Goal: Transaction & Acquisition: Purchase product/service

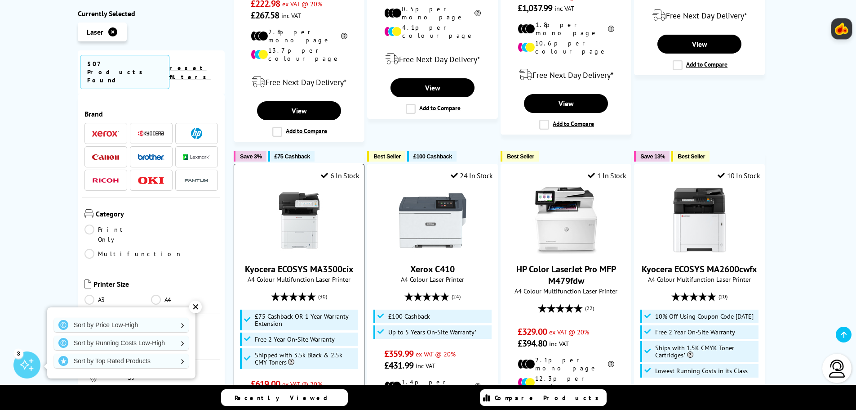
scroll to position [854, 0]
click at [158, 249] on link "Multifunction" at bounding box center [134, 254] width 98 height 10
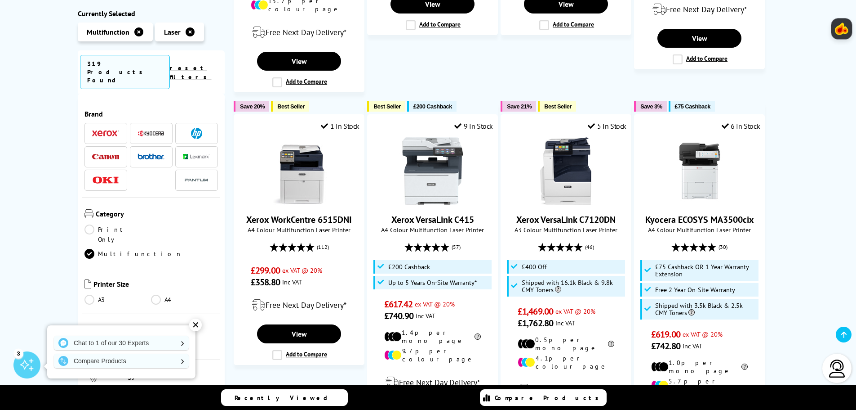
click at [156, 294] on link "A4" at bounding box center [184, 299] width 67 height 10
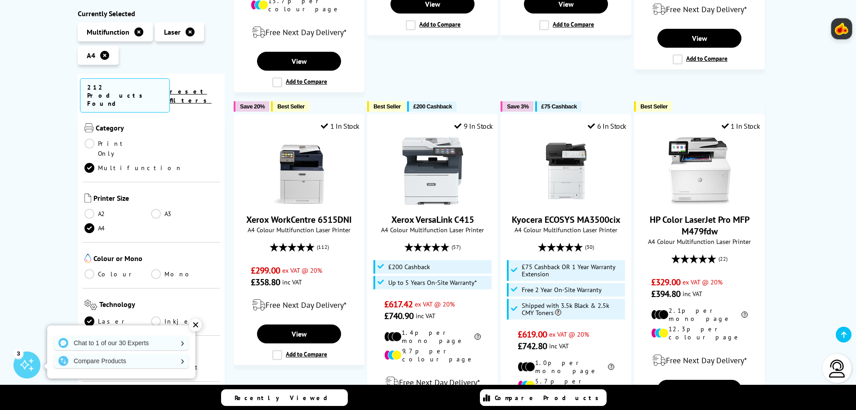
scroll to position [135, 0]
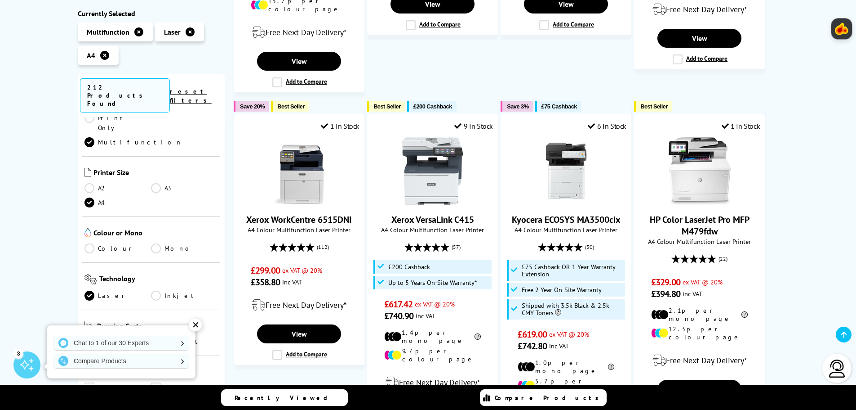
click at [88, 243] on link "Colour" at bounding box center [118, 248] width 67 height 10
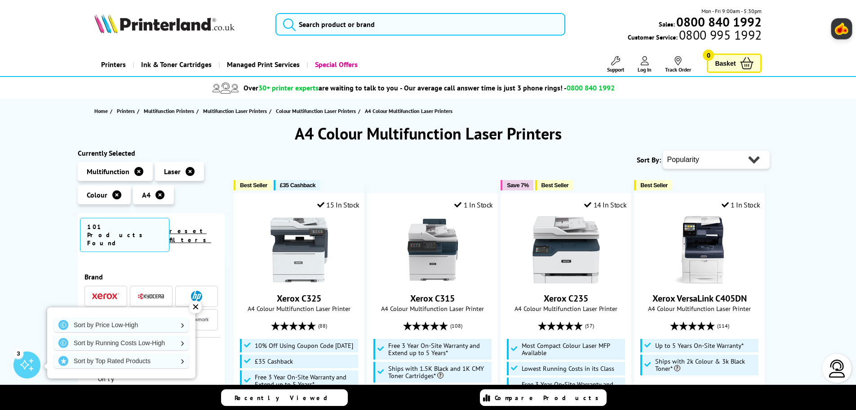
click at [747, 159] on select "Popularity Rating Price - Low to High Price - High to Low Running Costs - Low t…" at bounding box center [716, 160] width 107 height 18
select select "Price Ascending"
click at [663, 151] on select "Popularity Rating Price - Low to High Price - High to Low Running Costs - Low t…" at bounding box center [716, 160] width 107 height 18
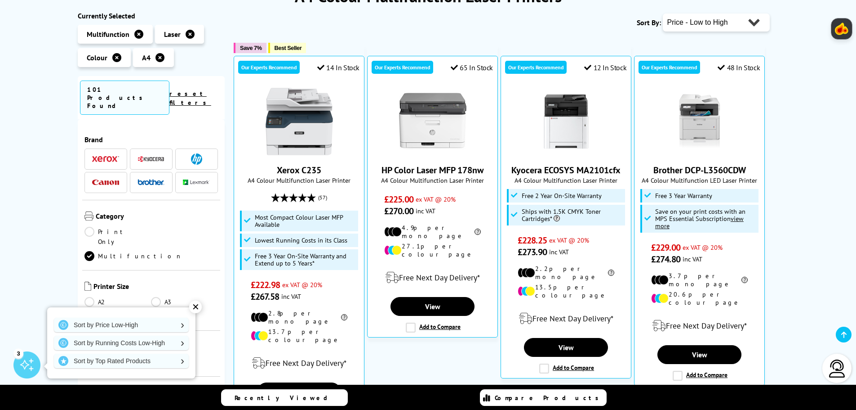
scroll to position [225, 0]
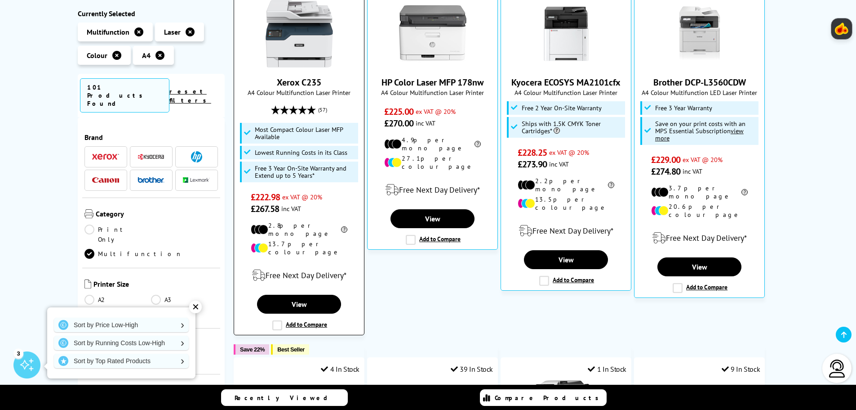
click at [305, 36] on img at bounding box center [299, 33] width 67 height 67
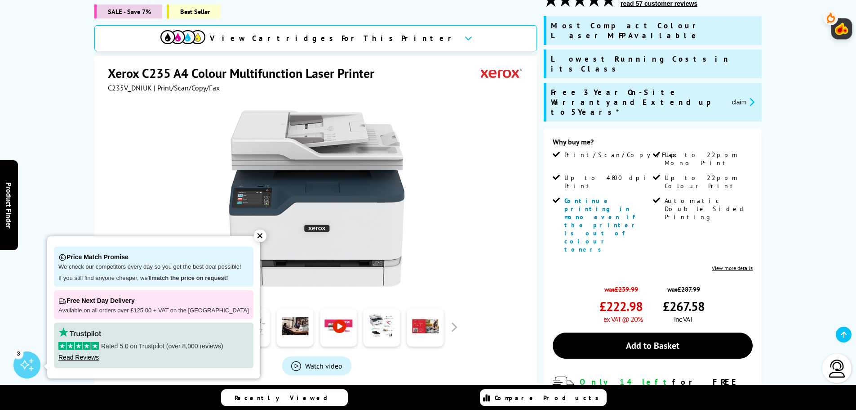
click at [254, 237] on div "✕" at bounding box center [260, 235] width 13 height 13
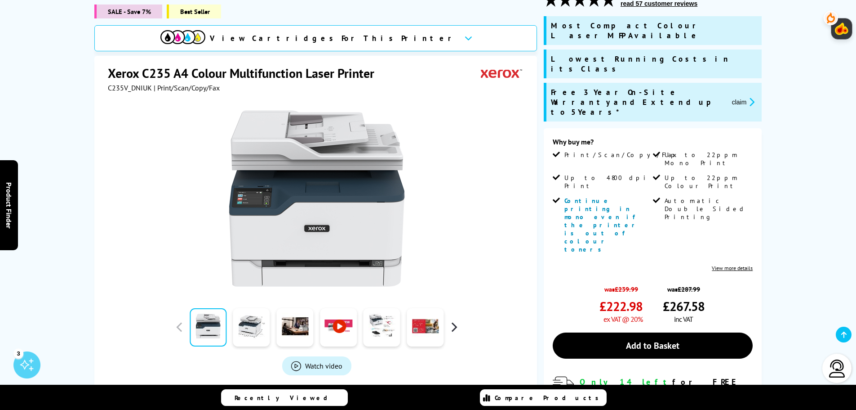
click at [453, 328] on button "button" at bounding box center [453, 326] width 13 height 13
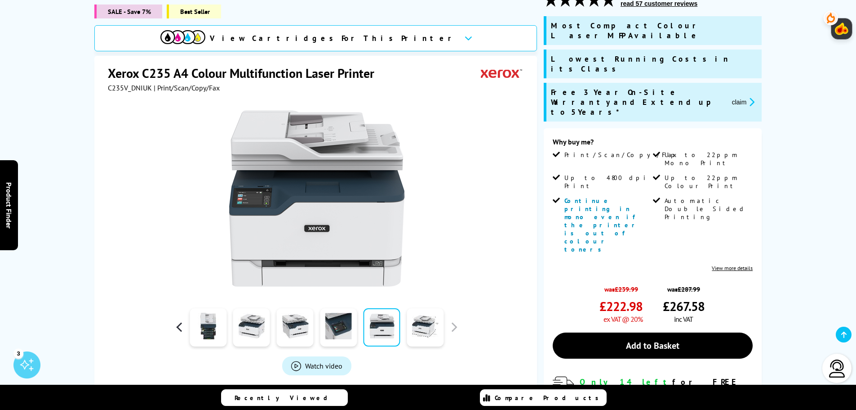
click at [180, 325] on button "button" at bounding box center [179, 326] width 13 height 13
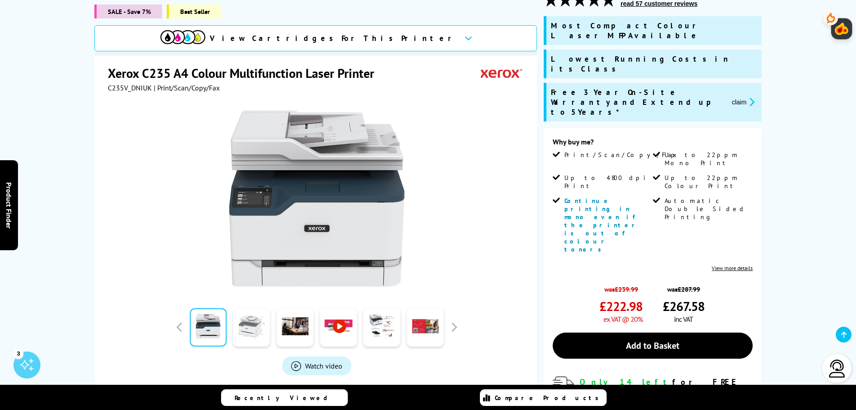
click at [249, 325] on link at bounding box center [251, 327] width 37 height 38
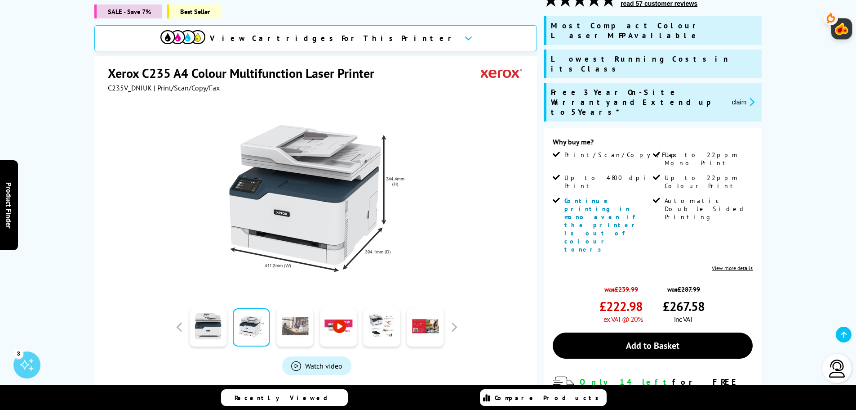
click at [291, 328] on link at bounding box center [294, 327] width 37 height 38
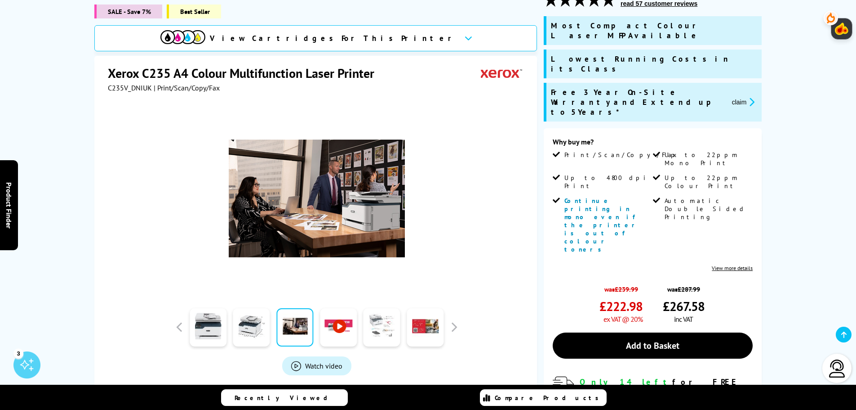
click at [374, 332] on link at bounding box center [382, 327] width 37 height 38
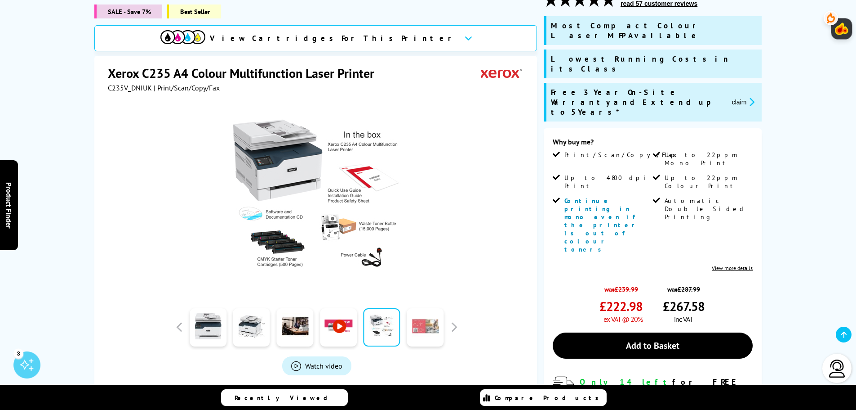
click at [419, 324] on link at bounding box center [425, 327] width 37 height 38
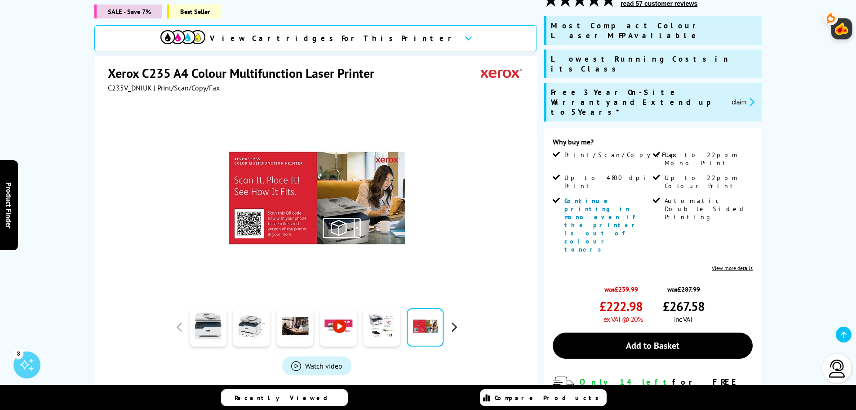
click at [460, 326] on button "button" at bounding box center [453, 326] width 13 height 13
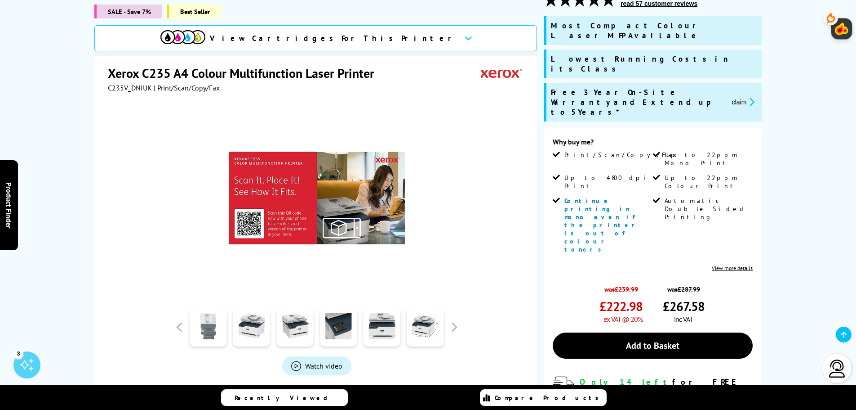
click at [205, 325] on link at bounding box center [208, 327] width 37 height 38
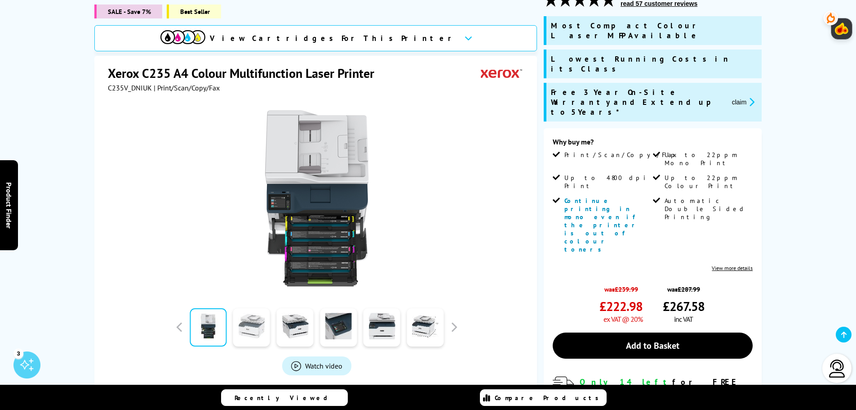
click at [247, 329] on link at bounding box center [251, 327] width 37 height 38
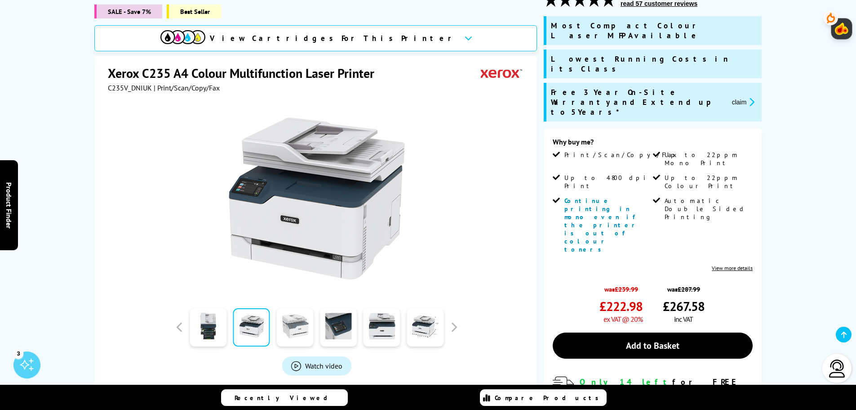
click at [292, 326] on link at bounding box center [294, 327] width 37 height 38
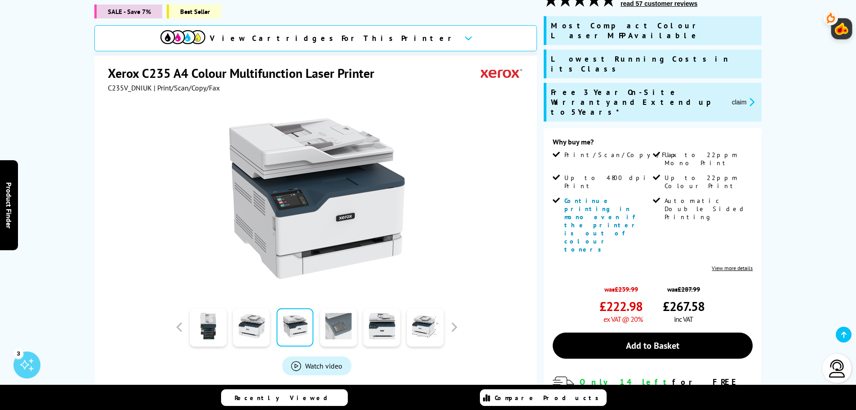
click at [337, 327] on link at bounding box center [338, 327] width 37 height 38
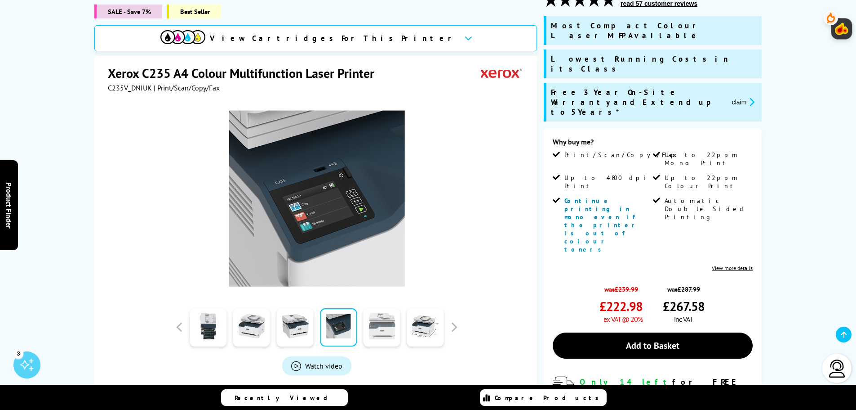
click at [385, 326] on link at bounding box center [382, 327] width 37 height 38
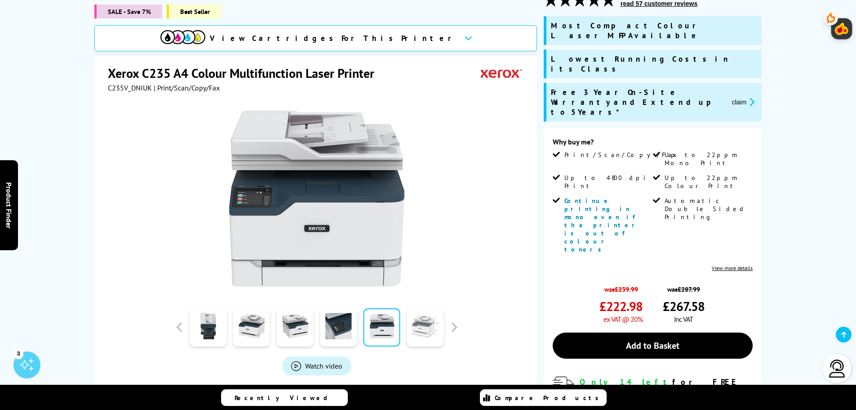
click at [443, 330] on link at bounding box center [425, 327] width 37 height 38
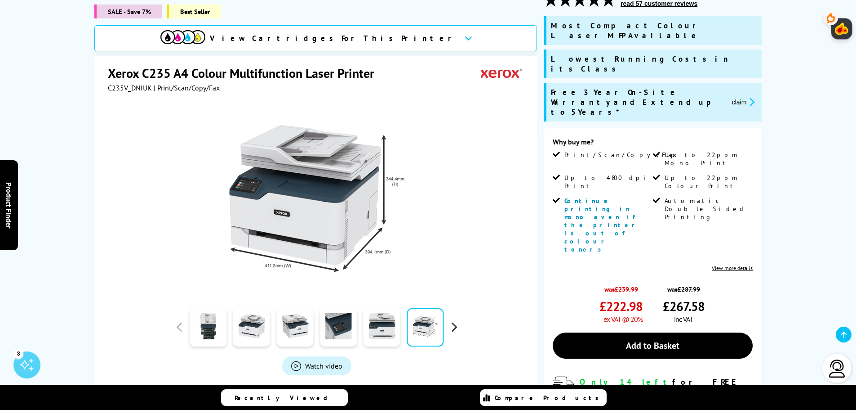
click at [451, 330] on button "button" at bounding box center [453, 326] width 13 height 13
